Goal: Task Accomplishment & Management: Use online tool/utility

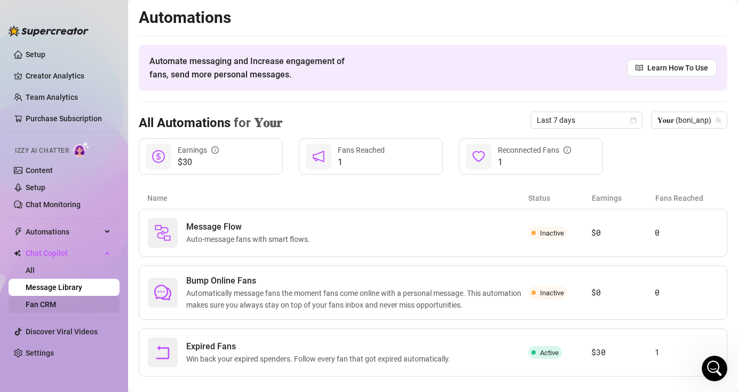
scroll to position [17, 0]
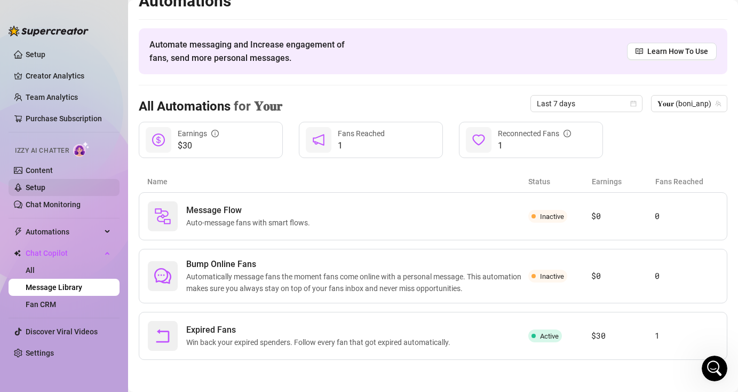
click at [45, 186] on link "Setup" at bounding box center [36, 187] width 20 height 9
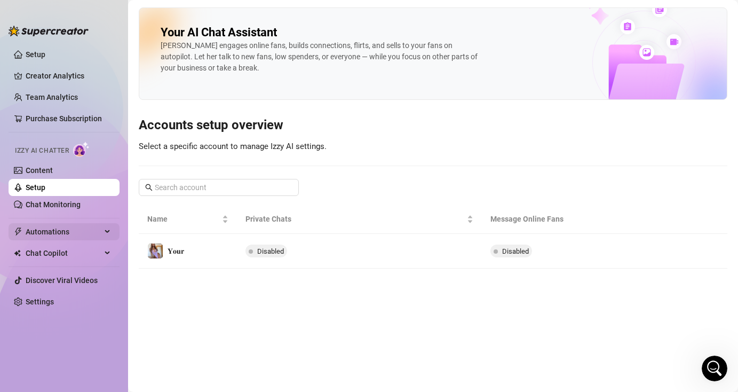
click at [75, 233] on span "Automations" at bounding box center [64, 231] width 76 height 17
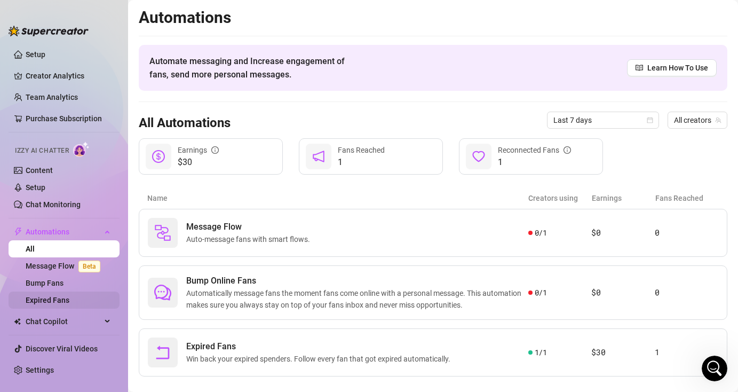
click at [64, 301] on link "Expired Fans" at bounding box center [48, 300] width 44 height 9
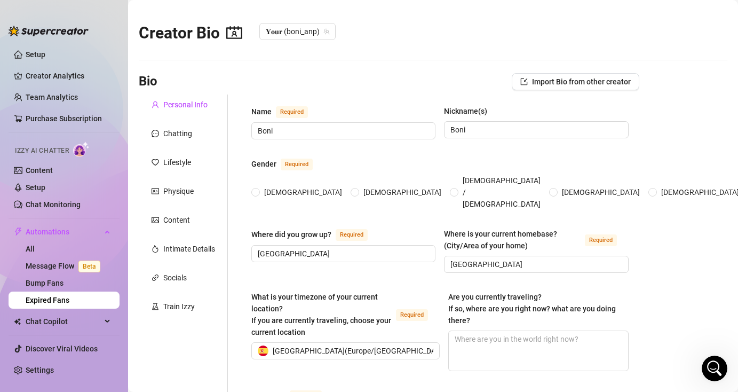
radio input "true"
type input "[DATE]"
click at [259, 188] on span at bounding box center [255, 192] width 9 height 9
click at [258, 189] on input "[DEMOGRAPHIC_DATA]" at bounding box center [256, 192] width 4 height 7
radio input "true"
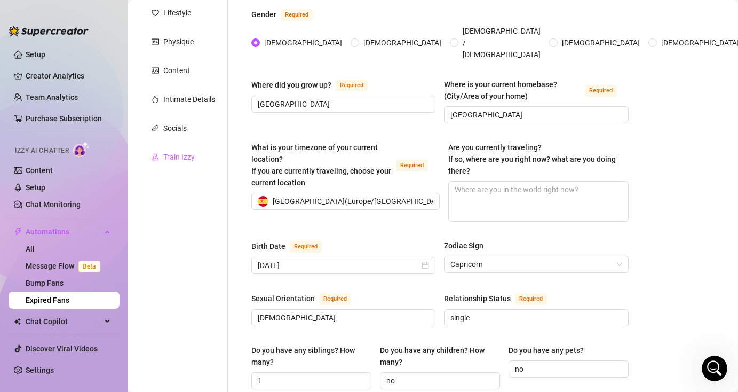
scroll to position [65, 0]
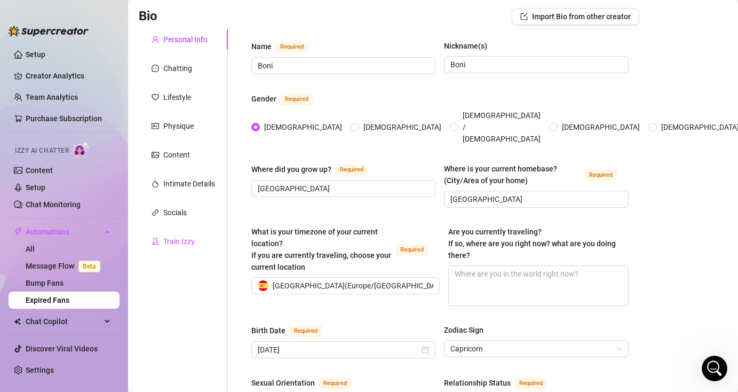
click at [187, 244] on div "Train Izzy" at bounding box center [178, 241] width 31 height 12
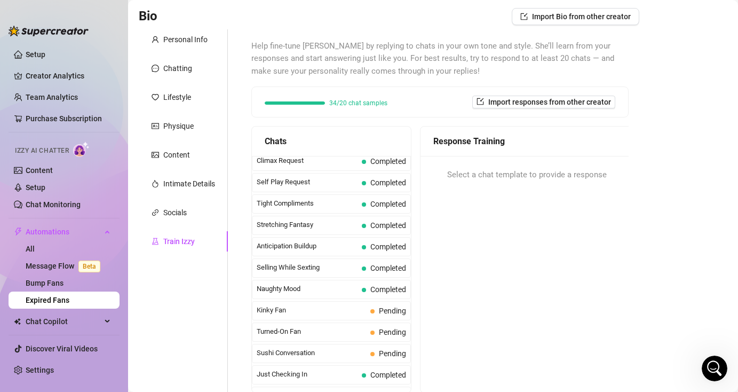
scroll to position [532, 0]
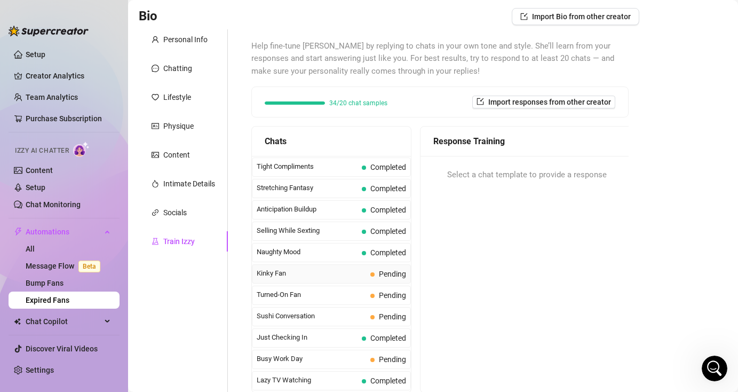
click at [336, 276] on span "Kinky Fan" at bounding box center [311, 273] width 109 height 11
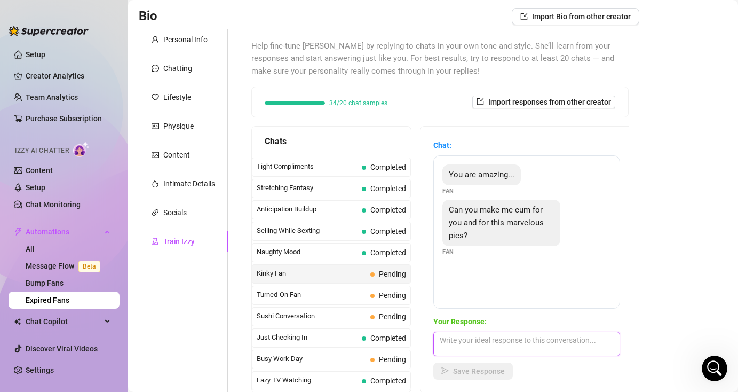
click at [489, 347] on textarea at bounding box center [526, 343] width 187 height 25
click at [460, 342] on textarea at bounding box center [526, 343] width 187 height 25
paste textarea "I'm ready for that... let's get started"
type textarea "I'm ready for that... let's get started"
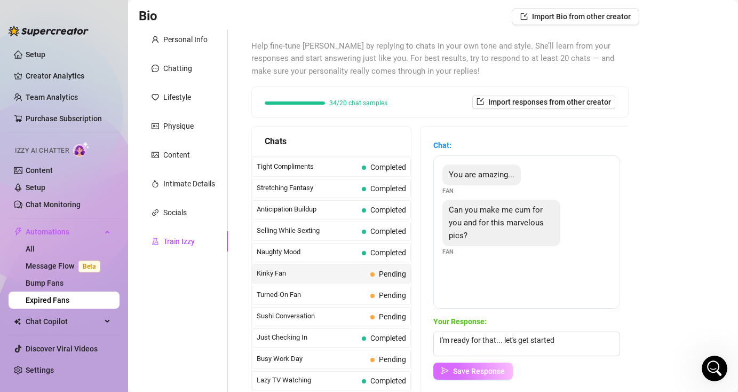
click at [489, 375] on button "Save Response" at bounding box center [473, 370] width 80 height 17
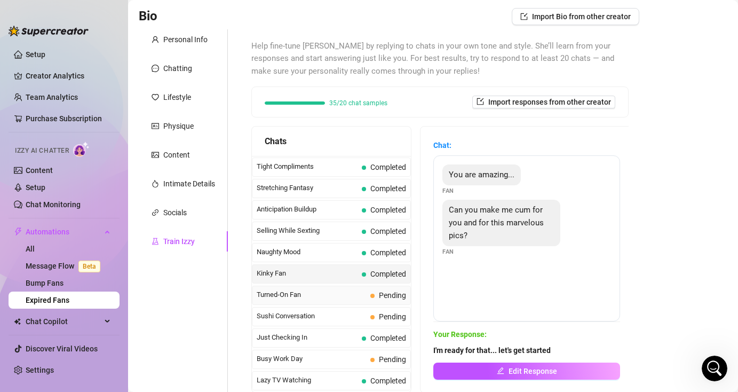
click at [320, 294] on span "Turned-On Fan" at bounding box center [311, 294] width 109 height 11
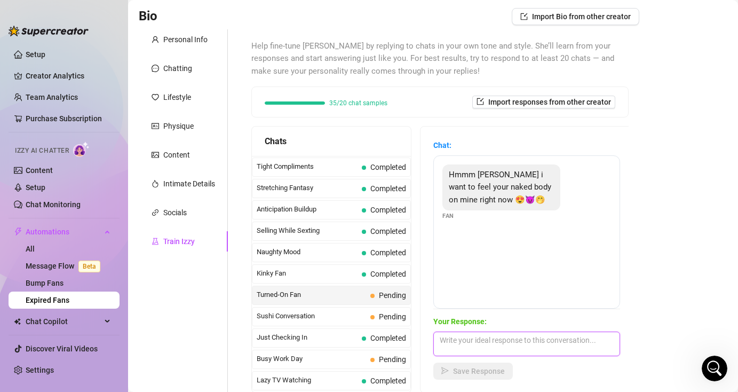
click at [481, 345] on textarea at bounding box center [526, 343] width 187 height 25
paste textarea "Be careful, I'm telling you, feeling me can be addictive. Do you want to take t…"
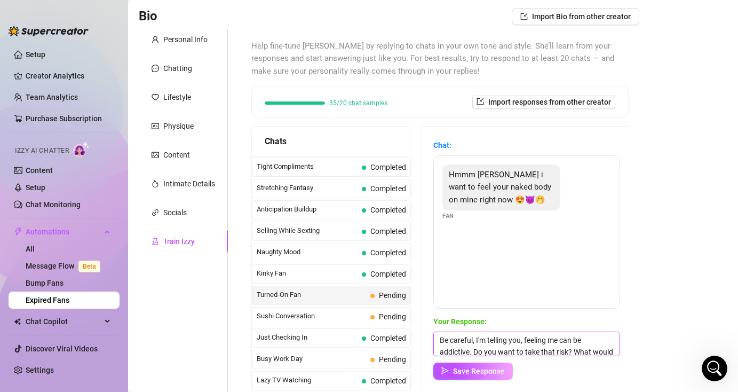
scroll to position [12, 0]
type textarea "Be careful, I'm telling you, feeling me can be addictive. Do you want to take t…"
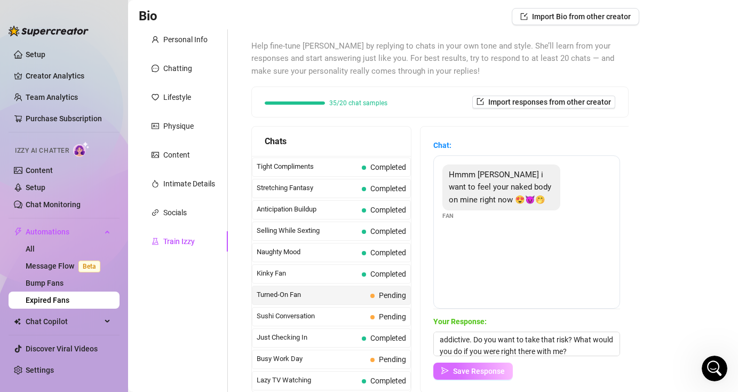
click at [480, 373] on span "Save Response" at bounding box center [479, 371] width 52 height 9
